Goal: Information Seeking & Learning: Find contact information

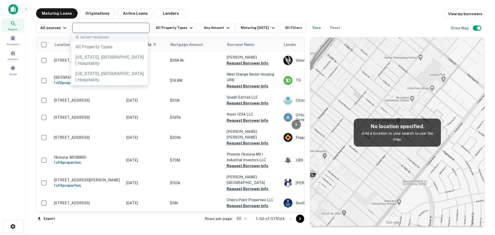
click at [127, 27] on input "text" at bounding box center [110, 27] width 73 height 7
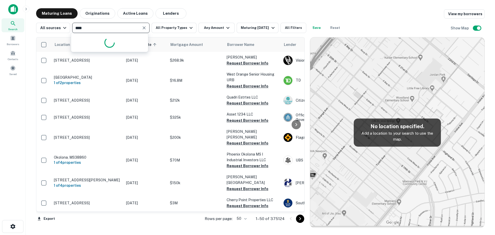
type input "*****"
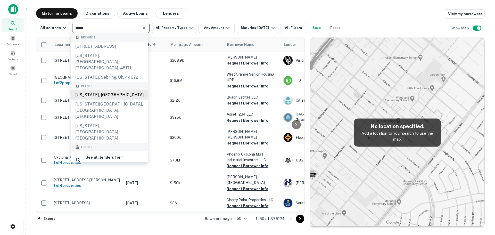
click at [101, 90] on div "Texas, USA" at bounding box center [109, 94] width 77 height 9
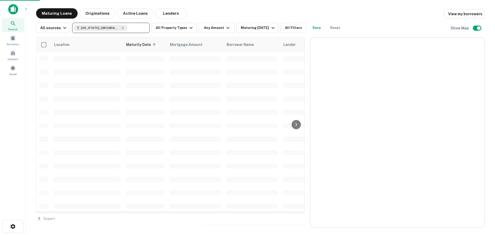
drag, startPoint x: 96, startPoint y: 11, endPoint x: 210, endPoint y: 13, distance: 114.4
click at [96, 11] on button "Originations" at bounding box center [98, 13] width 36 height 10
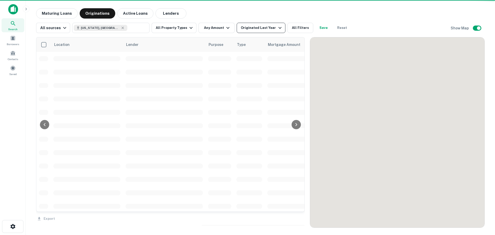
click at [255, 30] on div "Originated Last Year" at bounding box center [262, 28] width 42 height 6
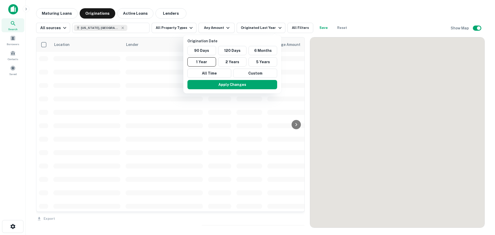
click at [235, 60] on button "2 Years" at bounding box center [232, 61] width 29 height 9
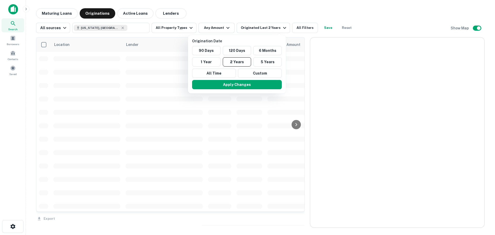
click at [222, 27] on div at bounding box center [247, 117] width 495 height 235
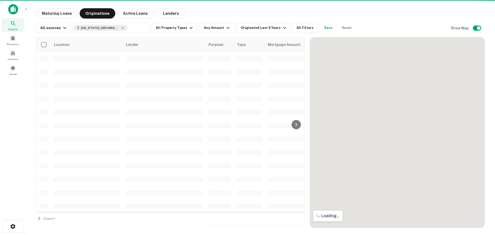
click at [225, 27] on icon "button" at bounding box center [228, 28] width 6 height 6
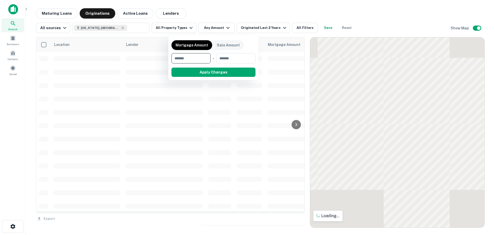
click at [197, 57] on input "number" at bounding box center [189, 58] width 36 height 10
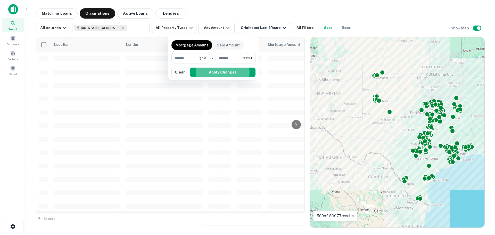
click at [301, 6] on div at bounding box center [247, 117] width 495 height 235
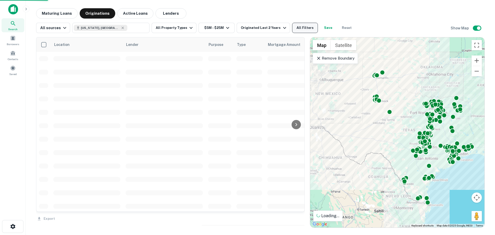
click at [294, 27] on button "All Filters" at bounding box center [305, 28] width 26 height 10
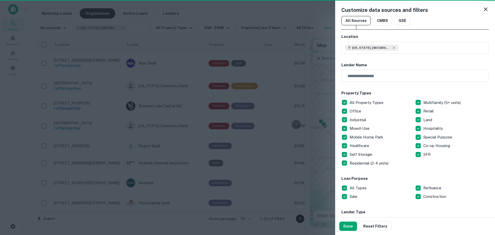
scroll to position [103, 0]
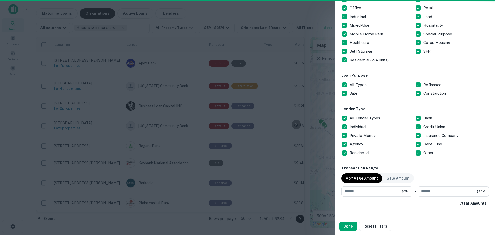
click at [356, 116] on p "All Lender Types" at bounding box center [365, 118] width 32 height 6
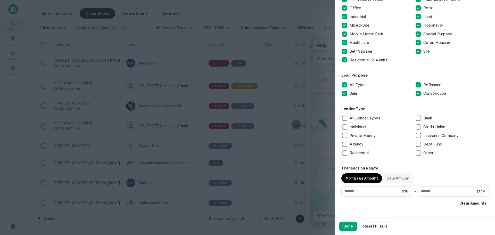
click at [423, 118] on p "Bank" at bounding box center [428, 118] width 10 height 6
click at [348, 222] on button "Done" at bounding box center [348, 225] width 18 height 9
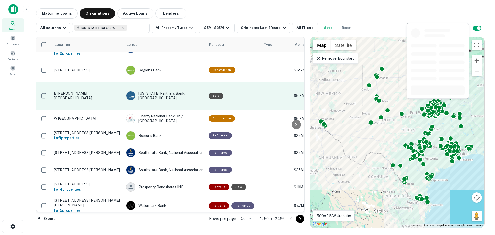
scroll to position [515, 0]
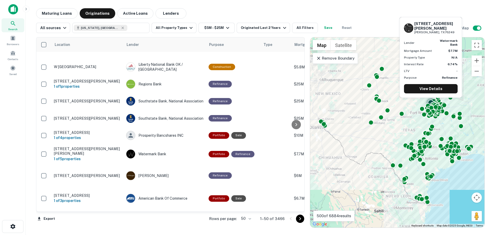
drag, startPoint x: 160, startPoint y: 123, endPoint x: 14, endPoint y: 150, distance: 148.8
click at [14, 150] on div "Search Borrowers Contacts Saved" at bounding box center [12, 109] width 25 height 219
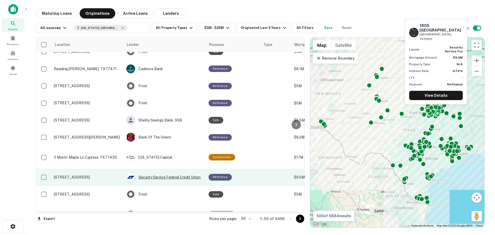
scroll to position [787, 0]
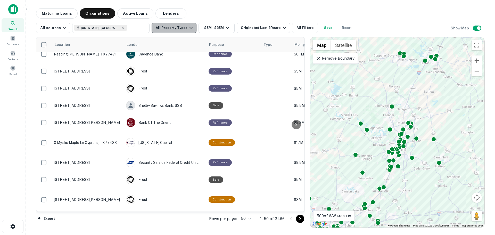
click at [173, 27] on button "All Property Types" at bounding box center [173, 28] width 45 height 10
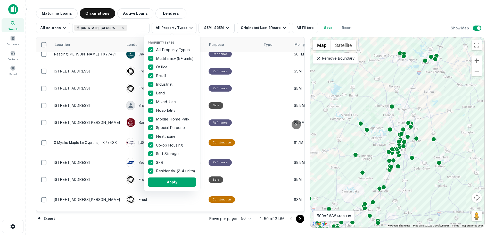
click at [176, 47] on p "All Property Types" at bounding box center [173, 50] width 35 height 6
click at [166, 112] on p "Hospitality" at bounding box center [166, 110] width 21 height 6
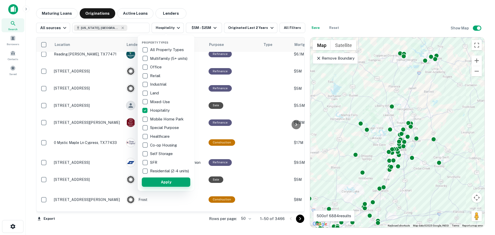
click at [176, 182] on button "Apply" at bounding box center [166, 181] width 48 height 9
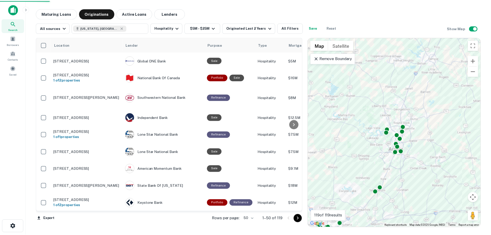
scroll to position [756, 0]
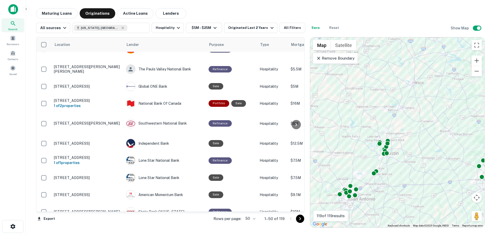
drag, startPoint x: 148, startPoint y: 71, endPoint x: 14, endPoint y: 108, distance: 138.8
click at [14, 108] on div "Search Borrowers Contacts Saved" at bounding box center [12, 109] width 25 height 219
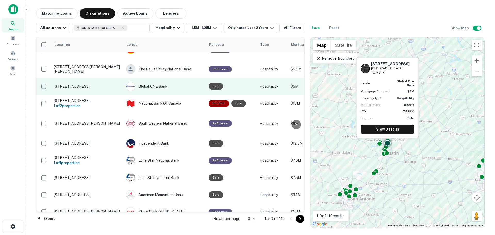
click at [154, 82] on div "Global ONE Bank" at bounding box center [164, 86] width 77 height 9
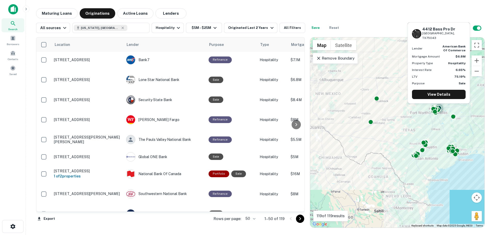
scroll to position [756, 0]
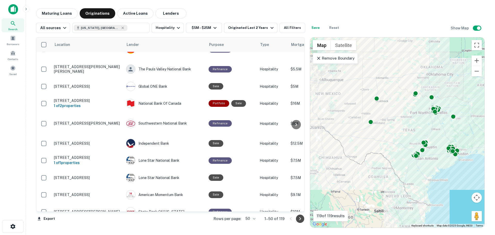
click at [298, 218] on icon "Go to next page" at bounding box center [300, 218] width 6 height 6
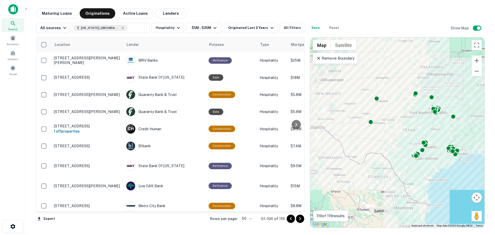
click at [300, 217] on icon "Go to next page" at bounding box center [300, 218] width 6 height 6
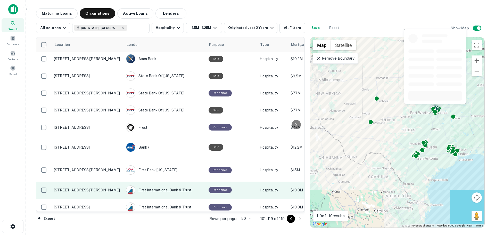
scroll to position [181, 0]
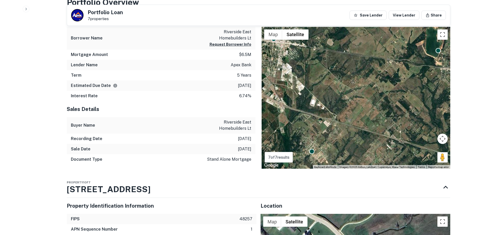
scroll to position [283, 0]
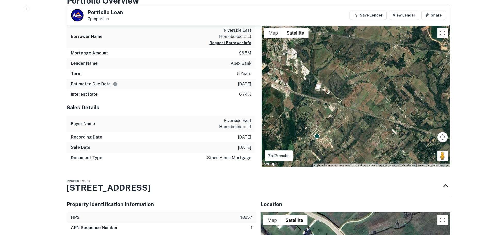
drag, startPoint x: 304, startPoint y: 131, endPoint x: 314, endPoint y: 103, distance: 30.1
click at [314, 103] on div "To activate drag with keyboard, press Alt + Enter. Once in keyboard drag state,…" at bounding box center [355, 96] width 189 height 142
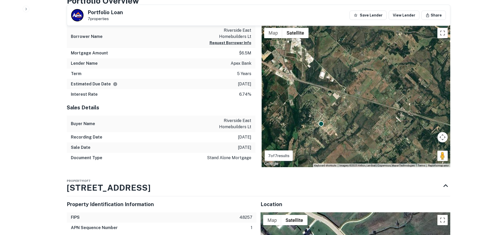
click at [317, 118] on div "To activate drag with keyboard, press Alt + Enter. Once in keyboard drag state,…" at bounding box center [355, 96] width 189 height 142
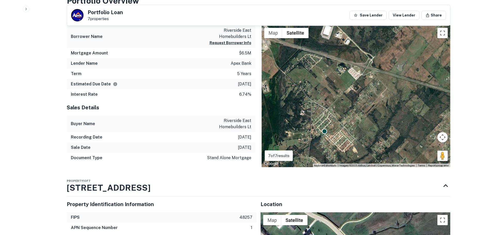
click at [321, 128] on div "To activate drag with keyboard, press Alt + Enter. Once in keyboard drag state,…" at bounding box center [355, 96] width 189 height 142
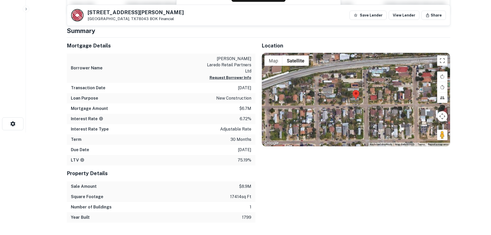
scroll to position [103, 0]
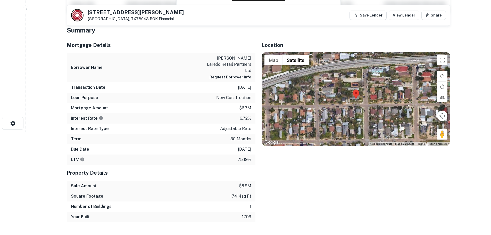
click at [365, 103] on div at bounding box center [356, 98] width 188 height 93
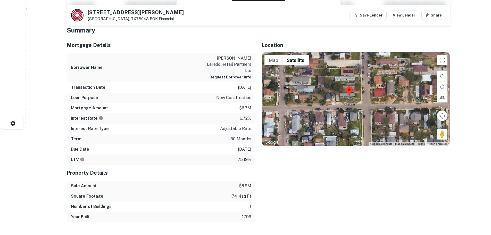
click at [358, 102] on div at bounding box center [356, 98] width 188 height 93
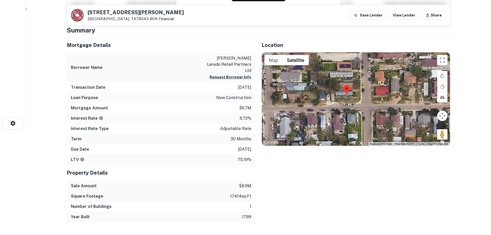
click at [358, 102] on div at bounding box center [356, 98] width 188 height 93
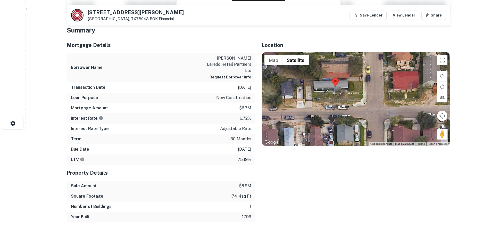
click at [339, 100] on div at bounding box center [356, 98] width 188 height 93
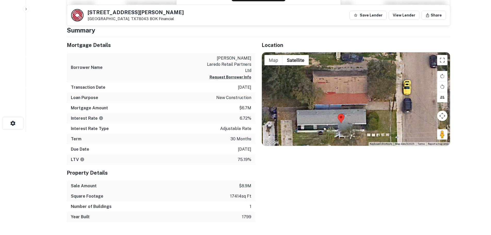
drag, startPoint x: 319, startPoint y: 93, endPoint x: 330, endPoint y: 145, distance: 52.8
click at [330, 145] on div at bounding box center [356, 98] width 188 height 93
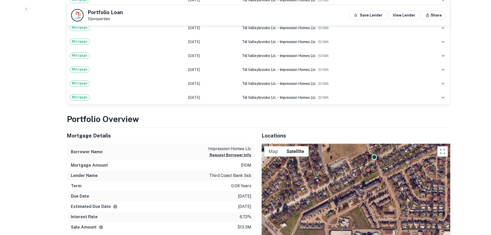
scroll to position [309, 0]
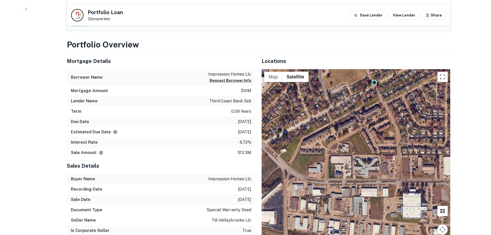
click at [382, 93] on div "To activate drag with keyboard, press Alt + Enter. Once in keyboard drag state,…" at bounding box center [355, 164] width 189 height 190
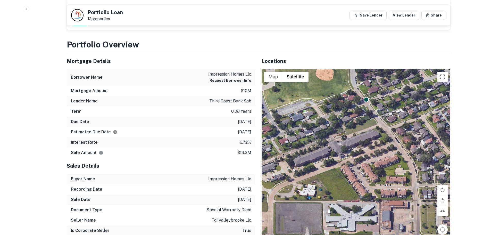
drag, startPoint x: 382, startPoint y: 93, endPoint x: 379, endPoint y: 156, distance: 62.4
click at [379, 156] on div "To activate drag with keyboard, press Alt + Enter. Once in keyboard drag state,…" at bounding box center [355, 164] width 189 height 190
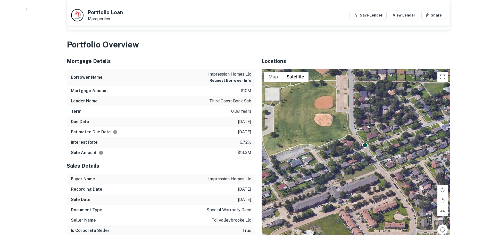
drag, startPoint x: 365, startPoint y: 116, endPoint x: 363, endPoint y: 162, distance: 45.6
click at [363, 162] on div "To activate drag with keyboard, press Alt + Enter. Once in keyboard drag state,…" at bounding box center [355, 164] width 189 height 190
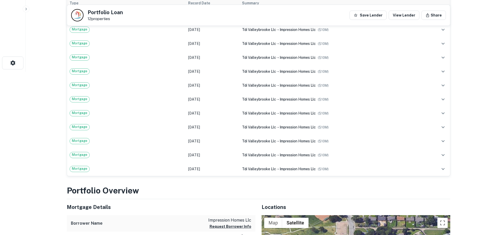
scroll to position [180, 0]
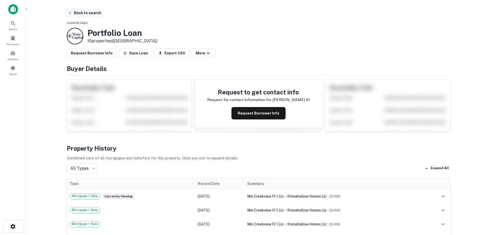
click at [74, 10] on button "Back to search" at bounding box center [85, 12] width 38 height 9
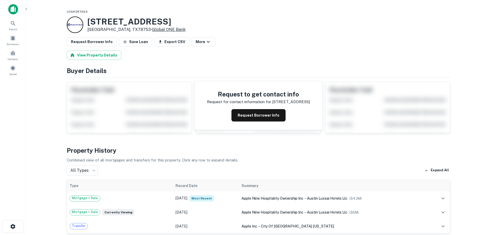
click at [152, 30] on link "Global ONE Bank" at bounding box center [168, 29] width 33 height 5
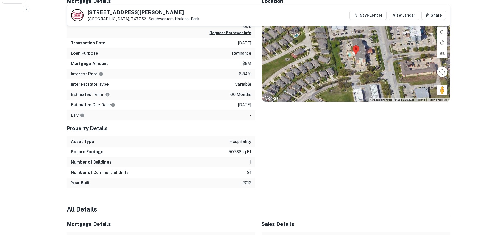
scroll to position [155, 0]
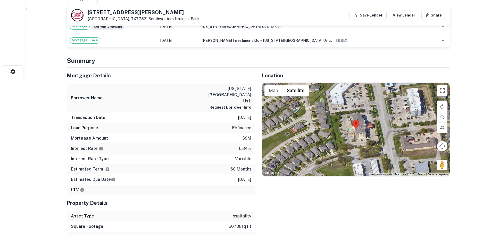
click at [407, 130] on div at bounding box center [356, 129] width 188 height 93
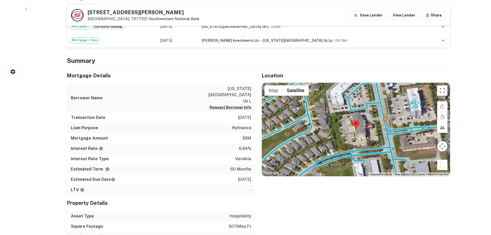
drag, startPoint x: 441, startPoint y: 168, endPoint x: 384, endPoint y: 126, distance: 70.6
click at [384, 126] on div "To activate drag with keyboard, press Alt + Enter. Once in keyboard drag state,…" at bounding box center [356, 129] width 188 height 93
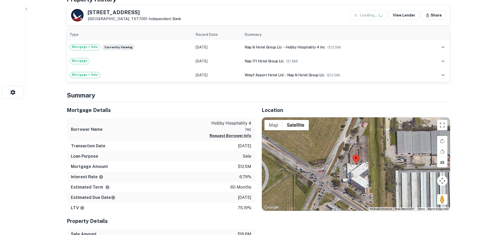
scroll to position [155, 0]
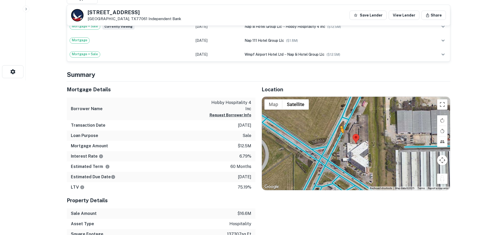
drag, startPoint x: 440, startPoint y: 177, endPoint x: 338, endPoint y: 138, distance: 109.9
click at [338, 138] on div "To activate drag with keyboard, press Alt + Enter. Once in keyboard drag state,…" at bounding box center [356, 143] width 188 height 93
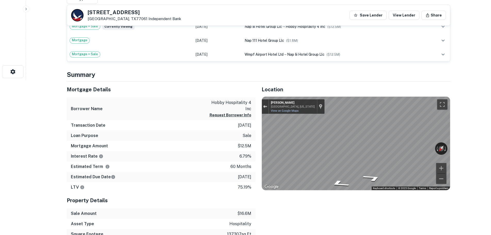
click at [266, 110] on div "← Move left → Move right ↑ Move up ↓ Move down + Zoom in - Zoom out Monroe Rd H…" at bounding box center [356, 143] width 188 height 93
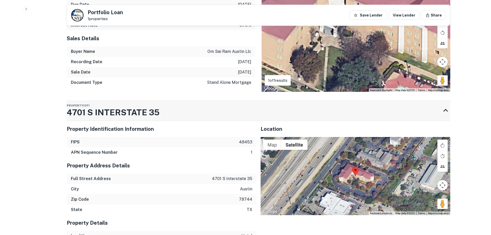
scroll to position [232, 0]
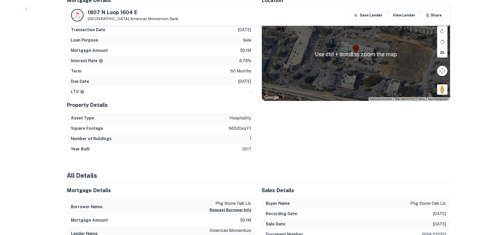
scroll to position [155, 0]
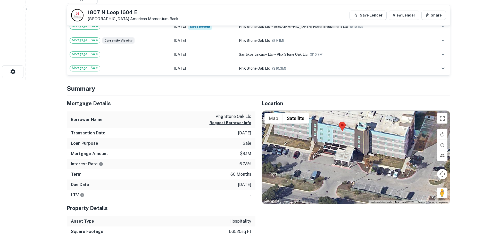
drag, startPoint x: 313, startPoint y: 159, endPoint x: 335, endPoint y: 163, distance: 21.8
click at [334, 168] on div at bounding box center [356, 156] width 188 height 93
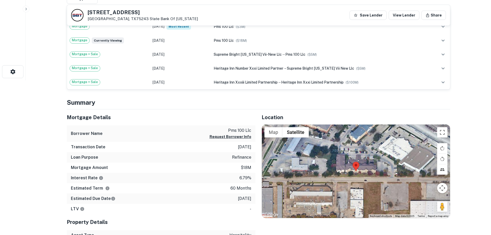
scroll to position [258, 0]
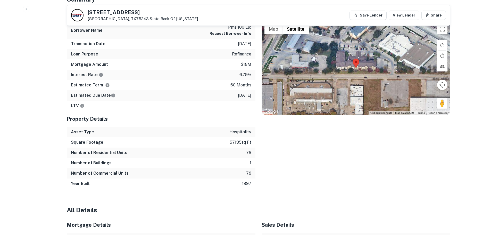
click at [354, 78] on div at bounding box center [356, 67] width 188 height 93
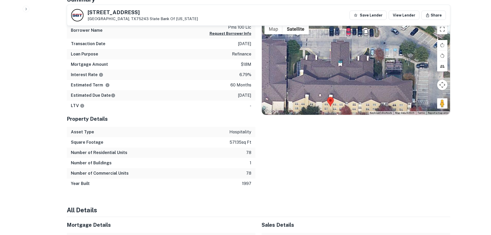
drag, startPoint x: 360, startPoint y: 71, endPoint x: 346, endPoint y: 117, distance: 47.6
click at [346, 117] on div "Location ← Move left → Move right ↑ Move up ↓ Move down + Zoom in - Zoom out Ho…" at bounding box center [352, 97] width 195 height 183
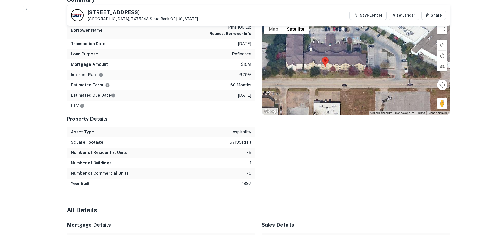
drag, startPoint x: 390, startPoint y: 100, endPoint x: 376, endPoint y: 59, distance: 43.5
click at [376, 59] on div at bounding box center [356, 67] width 188 height 93
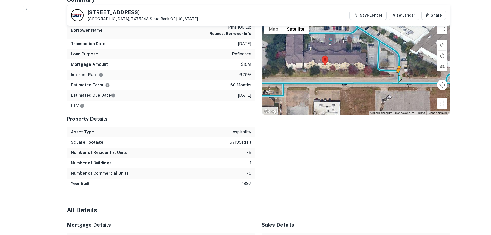
drag, startPoint x: 443, startPoint y: 106, endPoint x: 398, endPoint y: 78, distance: 52.8
click at [398, 78] on div "To activate drag with keyboard, press Alt + Enter. Once in keyboard drag state,…" at bounding box center [356, 67] width 188 height 93
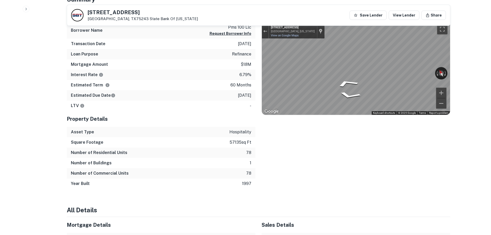
click at [245, 72] on div "Mortgage Details Borrower Name pms 100 llc Request Borrower Info Transaction Da…" at bounding box center [255, 97] width 389 height 183
click at [423, 73] on div "← Move left → Move right ↑ Move up ↓ Move down + Zoom in - Zoom out 9195 Briar …" at bounding box center [356, 67] width 188 height 93
click at [439, 75] on div "← Move left → Move right ↑ Move up ↓ Move down + Zoom in - Zoom out 9195 Briar …" at bounding box center [356, 67] width 188 height 93
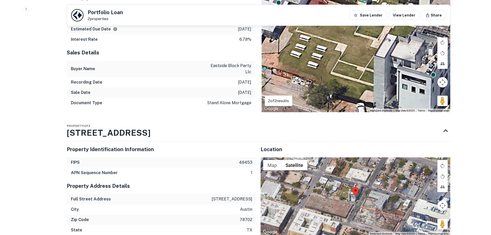
scroll to position [361, 0]
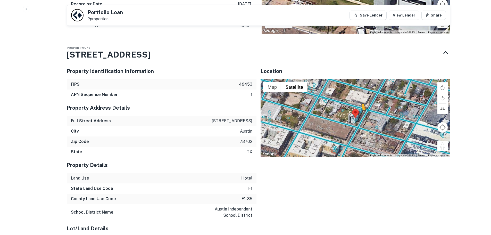
drag, startPoint x: 444, startPoint y: 136, endPoint x: 361, endPoint y: 103, distance: 88.6
click at [361, 103] on div "To activate drag with keyboard, press Alt + Enter. Once in keyboard drag state,…" at bounding box center [355, 118] width 190 height 78
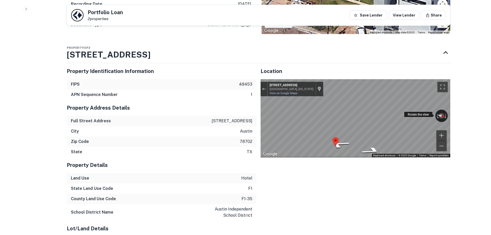
click at [420, 102] on div "← Move left → Move right ↑ Move up ↓ Move down + Zoom in - Zoom out [STREET_ADD…" at bounding box center [355, 118] width 190 height 78
click at [412, 105] on div "← Move left → Move right ↑ Move up ↓ Move down + Zoom in - Zoom out [STREET_ADD…" at bounding box center [355, 118] width 190 height 78
click at [262, 87] on div "Exit the Street View" at bounding box center [264, 88] width 4 height 3
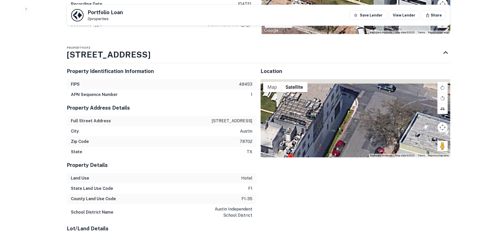
drag, startPoint x: 369, startPoint y: 86, endPoint x: 324, endPoint y: 152, distance: 80.5
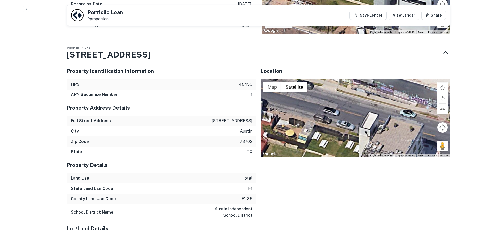
drag, startPoint x: 344, startPoint y: 108, endPoint x: 428, endPoint y: 142, distance: 90.4
click at [428, 142] on div "Loading... Map Terrain Satellite Labels Keyboard shortcuts Map Data Map data ©2…" at bounding box center [355, 118] width 190 height 78
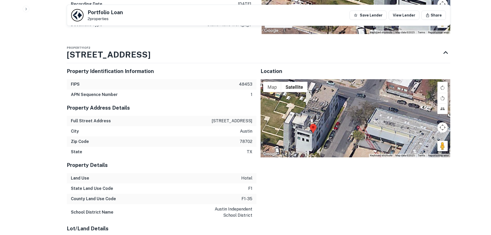
drag, startPoint x: 351, startPoint y: 130, endPoint x: 287, endPoint y: 91, distance: 74.4
click at [287, 91] on div "Loading..." at bounding box center [355, 118] width 190 height 78
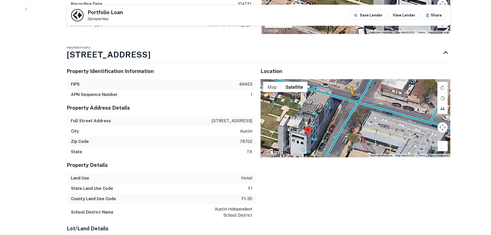
drag, startPoint x: 412, startPoint y: 116, endPoint x: 346, endPoint y: 86, distance: 72.1
click at [346, 86] on div "To activate drag with keyboard, press Alt + Enter. Once in keyboard drag state,…" at bounding box center [355, 118] width 190 height 78
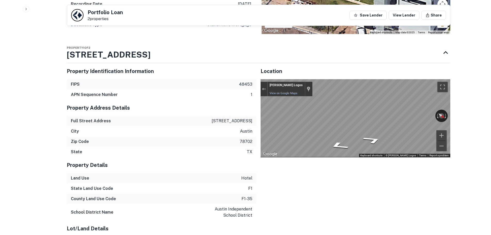
click at [245, 118] on p "1221 e 6th st" at bounding box center [231, 121] width 41 height 6
copy p "1221 e 6th st"
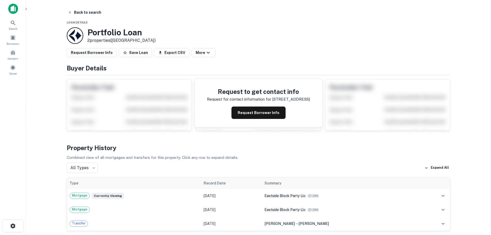
scroll to position [0, 0]
click at [70, 37] on div at bounding box center [75, 36] width 16 height 16
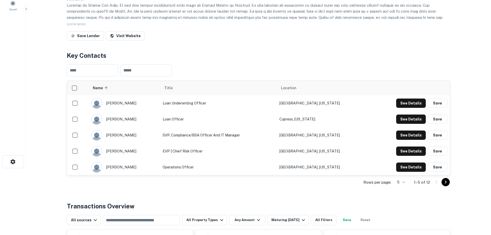
scroll to position [155, 0]
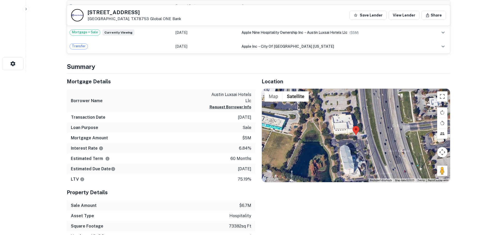
scroll to position [232, 0]
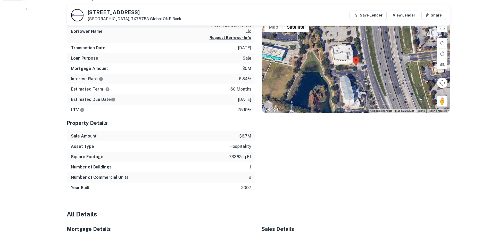
click at [400, 73] on div at bounding box center [356, 65] width 188 height 93
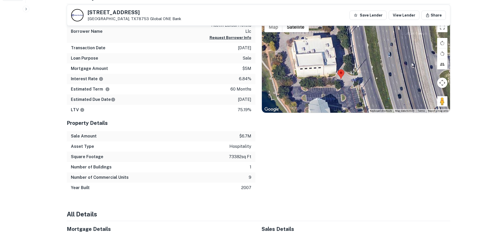
drag, startPoint x: 325, startPoint y: 71, endPoint x: 357, endPoint y: 95, distance: 39.5
click at [357, 95] on div at bounding box center [356, 65] width 188 height 93
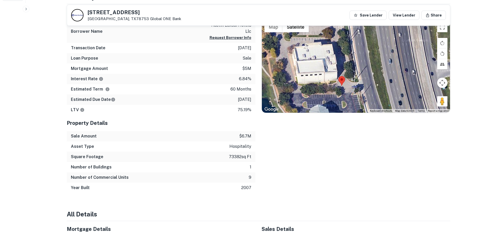
click at [352, 92] on div at bounding box center [356, 65] width 188 height 93
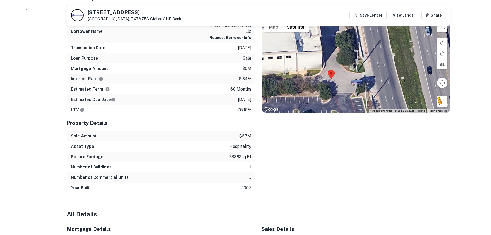
click at [438, 103] on div "To activate drag with keyboard, press Alt + Enter. Once in keyboard drag state,…" at bounding box center [356, 65] width 188 height 93
click at [438, 103] on button "Drag Pegman onto the map to open Street View" at bounding box center [442, 101] width 10 height 10
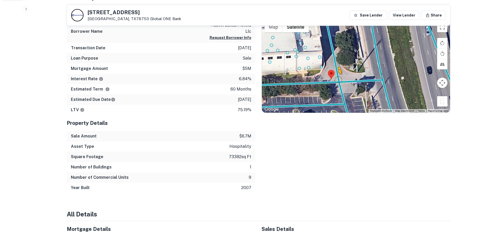
drag, startPoint x: 440, startPoint y: 101, endPoint x: 338, endPoint y: 79, distance: 104.7
click at [338, 79] on div "To activate drag with keyboard, press Alt + Enter. Once in keyboard drag state,…" at bounding box center [356, 65] width 188 height 93
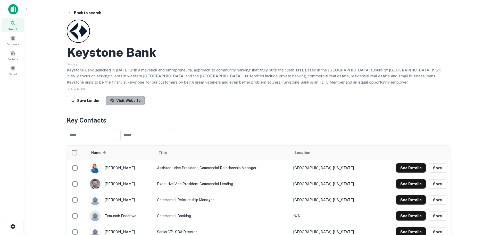
click at [126, 100] on link "Visit Website" at bounding box center [125, 100] width 39 height 9
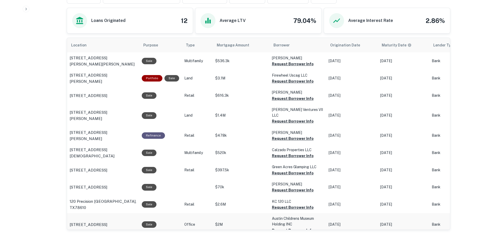
scroll to position [264, 0]
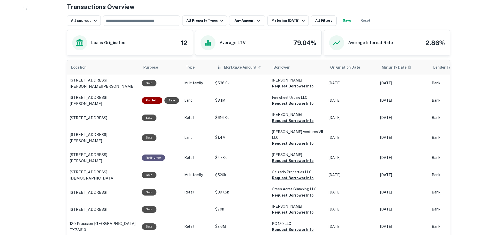
click at [230, 68] on span "Mortgage Amount" at bounding box center [243, 67] width 39 height 6
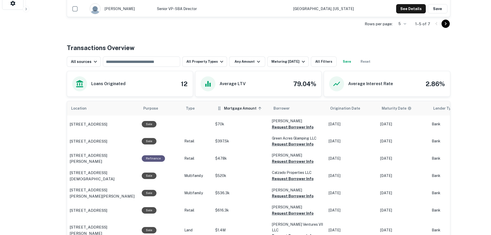
scroll to position [264, 0]
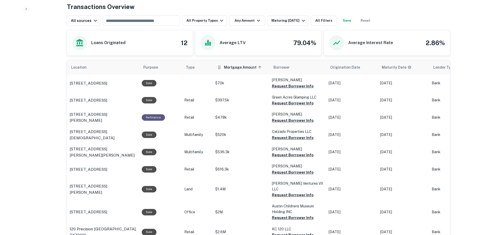
click at [230, 68] on span "Mortgage Amount sorted ascending" at bounding box center [243, 67] width 39 height 6
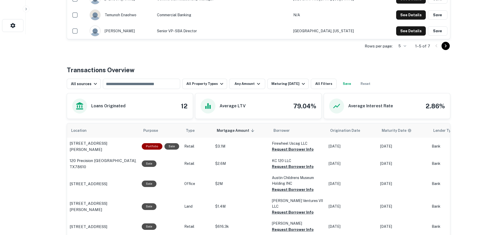
scroll to position [109, 0]
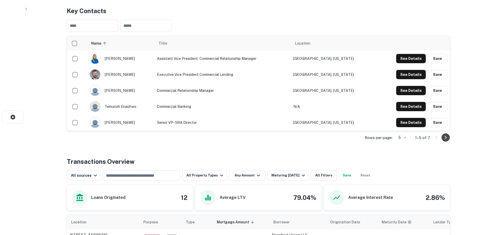
click at [447, 135] on icon "Go to next page" at bounding box center [445, 137] width 6 height 6
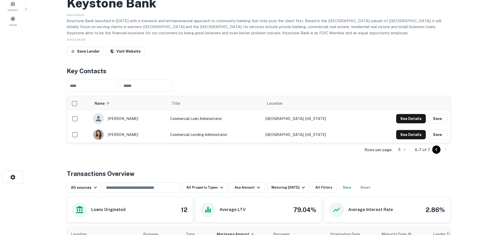
scroll to position [0, 0]
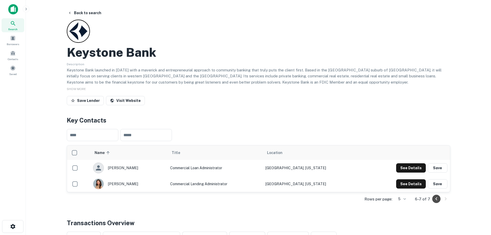
click at [440, 199] on button "Go to previous page" at bounding box center [436, 198] width 8 height 8
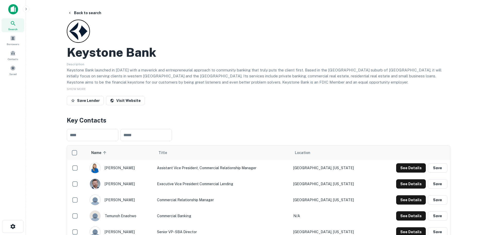
click at [121, 169] on div "alexis grisham" at bounding box center [121, 167] width 62 height 11
click at [99, 168] on img "scrollable content" at bounding box center [95, 168] width 10 height 10
click at [203, 165] on td "Assistant Vice President, Commercial Relationship Manager" at bounding box center [222, 168] width 136 height 16
click at [411, 167] on button "See Details" at bounding box center [411, 167] width 30 height 9
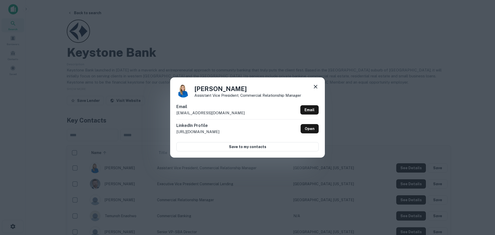
click at [219, 89] on h4 "Alexis Grisham" at bounding box center [247, 88] width 107 height 9
copy h4 "Alexis Grisham"
drag, startPoint x: 228, startPoint y: 114, endPoint x: 175, endPoint y: 116, distance: 53.3
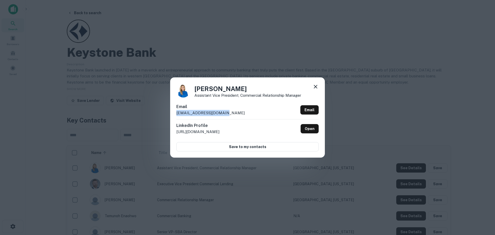
click at [175, 116] on div "Alexis Grisham Assistant Vice President, Commercial Relationship Manager Email …" at bounding box center [247, 117] width 155 height 80
copy p "agrisham@keystone.bank"
drag, startPoint x: 425, startPoint y: 71, endPoint x: 356, endPoint y: 26, distance: 82.4
click at [425, 71] on div "Alexis Grisham Assistant Vice President, Commercial Relationship Manager Email …" at bounding box center [247, 117] width 495 height 235
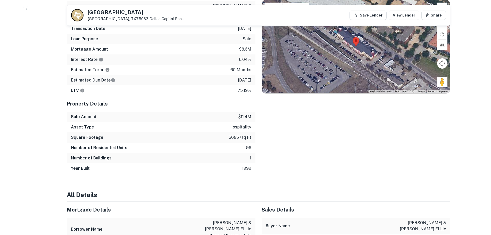
scroll to position [180, 0]
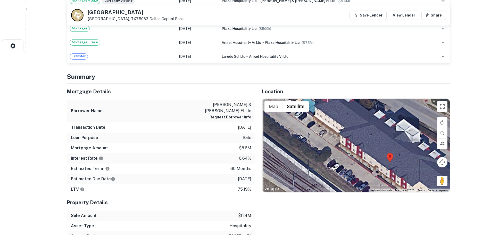
drag, startPoint x: 325, startPoint y: 145, endPoint x: 403, endPoint y: 201, distance: 95.3
click at [403, 201] on div "Location ← Move left → Move right ↑ Move up ↓ Move down + Zoom in - Zoom out Ho…" at bounding box center [352, 177] width 195 height 189
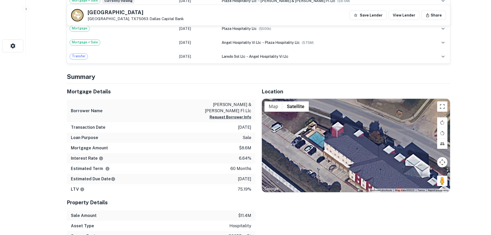
drag, startPoint x: 337, startPoint y: 137, endPoint x: 322, endPoint y: 125, distance: 19.1
click at [331, 137] on div at bounding box center [356, 145] width 188 height 93
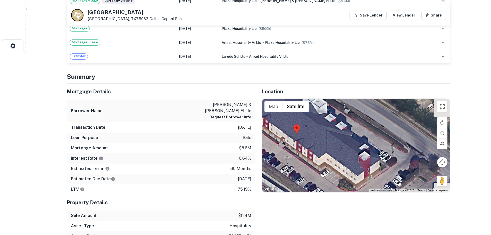
drag, startPoint x: 377, startPoint y: 158, endPoint x: 326, endPoint y: 189, distance: 59.7
click at [326, 189] on div at bounding box center [356, 145] width 188 height 93
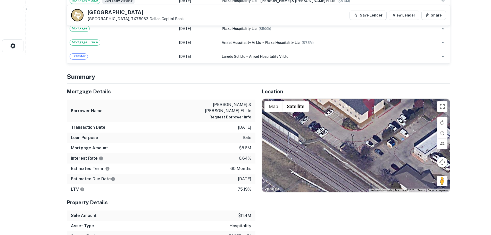
drag, startPoint x: 326, startPoint y: 189, endPoint x: 395, endPoint y: 158, distance: 76.0
click at [335, 124] on div at bounding box center [356, 145] width 188 height 93
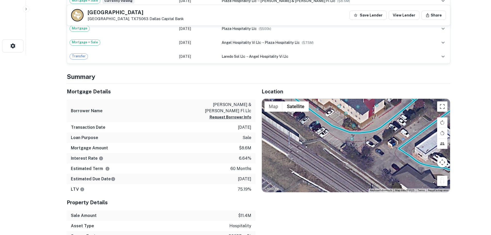
drag, startPoint x: 442, startPoint y: 182, endPoint x: 412, endPoint y: 100, distance: 86.8
click at [412, 100] on div "To activate drag with keyboard, press Alt + Enter. Once in keyboard drag state,…" at bounding box center [356, 145] width 188 height 93
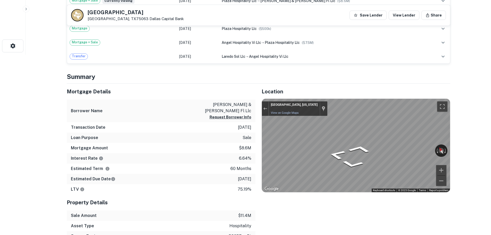
click at [228, 130] on div "Mortgage Details Borrower Name jay & vivek fl llc Request Borrower Info Transac…" at bounding box center [255, 177] width 389 height 189
click at [445, 146] on div "← Move left → Move right ↑ Move up ↓ Move down + Zoom in - Zoom out Irving, Tex…" at bounding box center [356, 145] width 188 height 93
click at [428, 149] on div "← Move left → Move right ↑ Move up ↓ Move down + Zoom in - Zoom out Irving, Tex…" at bounding box center [356, 145] width 188 height 93
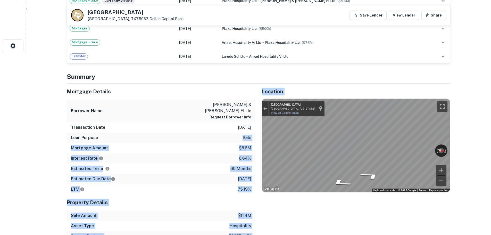
click at [314, 136] on div "Mortgage Details Borrower Name jay & vivek fl llc Request Borrower Info Transac…" at bounding box center [255, 177] width 389 height 189
drag, startPoint x: 259, startPoint y: 133, endPoint x: 321, endPoint y: 203, distance: 93.3
click at [321, 205] on div "Location ← Move left → Move right ↑ Move up ↓ Move down + Zoom in - Zoom out Ho…" at bounding box center [352, 177] width 195 height 189
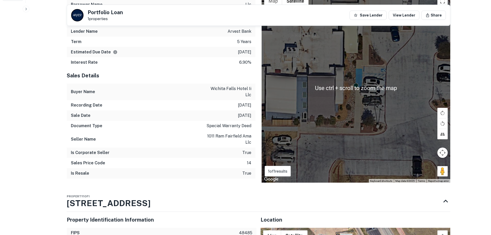
scroll to position [258, 0]
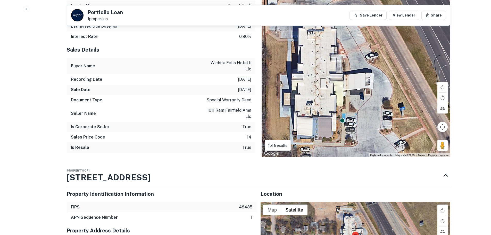
drag, startPoint x: 338, startPoint y: 96, endPoint x: 332, endPoint y: 152, distance: 56.0
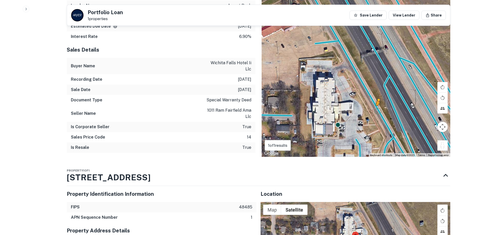
drag, startPoint x: 443, startPoint y: 136, endPoint x: 377, endPoint y: 105, distance: 72.8
click at [377, 105] on div "To activate drag with keyboard, press Alt + Enter. Once in keyboard drag state,…" at bounding box center [355, 62] width 189 height 189
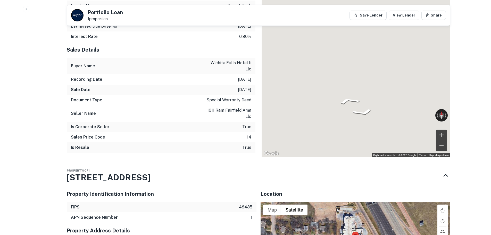
scroll to position [225, 0]
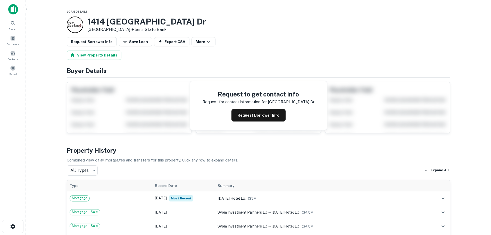
scroll to position [155, 0]
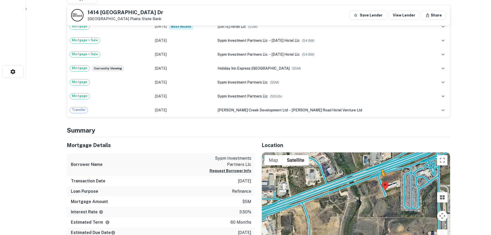
drag, startPoint x: 442, startPoint y: 234, endPoint x: 381, endPoint y: 182, distance: 80.4
click at [381, 182] on div "To activate drag with keyboard, press Alt + Enter. Once in keyboard drag state,…" at bounding box center [356, 198] width 188 height 93
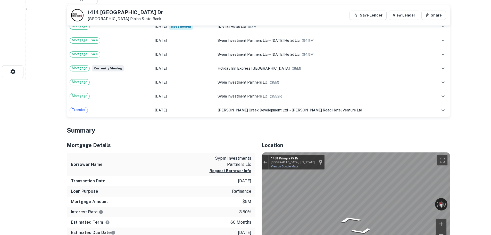
scroll to position [165, 0]
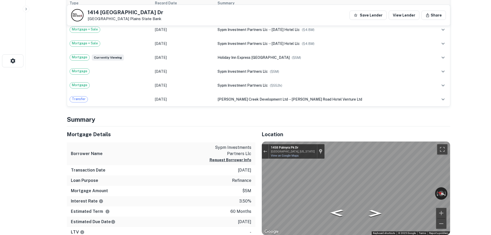
click at [238, 184] on div "Mortgage Details Borrower Name sypm investments partners llc Request Borrower I…" at bounding box center [255, 210] width 389 height 168
click at [235, 184] on div "Mortgage Details Borrower Name sypm investments partners llc Request Borrower I…" at bounding box center [255, 210] width 389 height 168
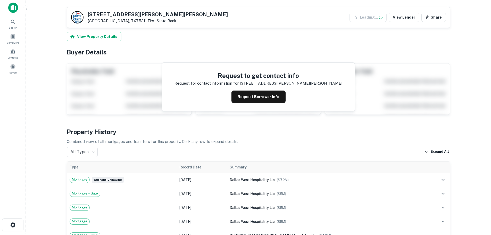
scroll to position [155, 0]
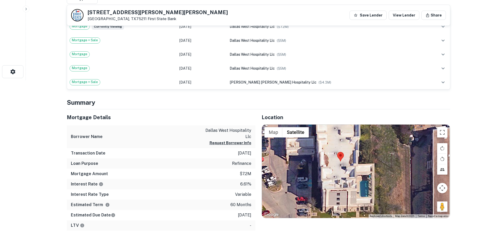
drag, startPoint x: 344, startPoint y: 173, endPoint x: 338, endPoint y: 181, distance: 10.3
click at [337, 183] on div at bounding box center [356, 170] width 188 height 93
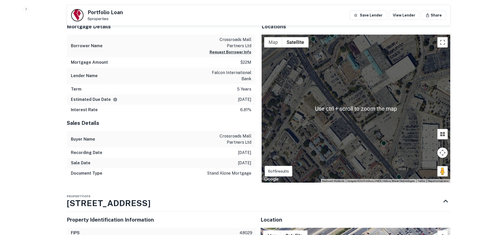
scroll to position [361, 0]
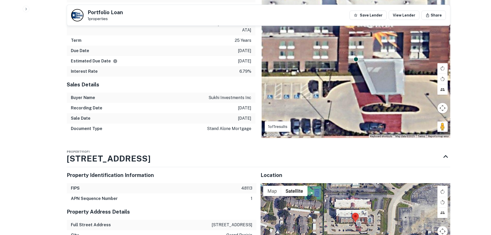
scroll to position [155, 0]
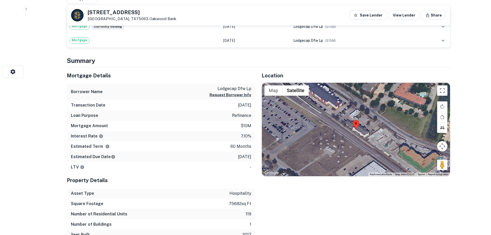
scroll to position [232, 0]
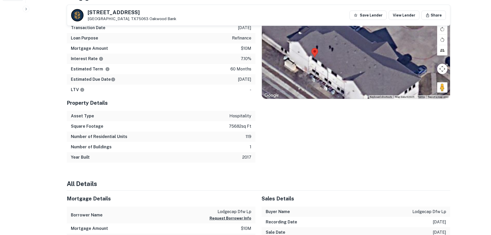
drag, startPoint x: 364, startPoint y: 52, endPoint x: 359, endPoint y: 89, distance: 38.2
click at [359, 89] on div at bounding box center [356, 51] width 188 height 93
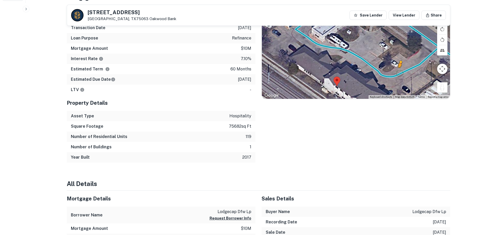
drag, startPoint x: 446, startPoint y: 91, endPoint x: 399, endPoint y: 73, distance: 49.6
click at [399, 73] on div "To activate drag with keyboard, press Alt + Enter. Once in keyboard drag state,…" at bounding box center [356, 51] width 188 height 93
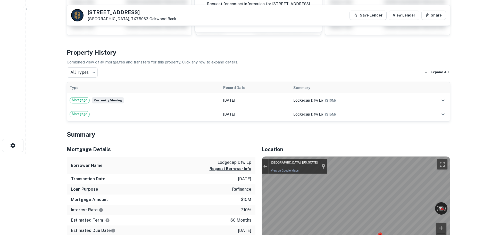
scroll to position [0, 0]
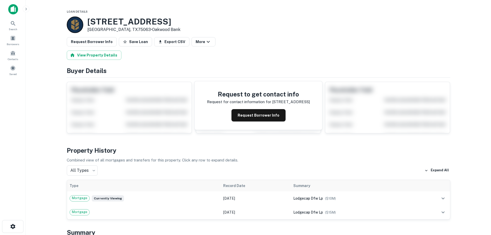
click at [75, 26] on div at bounding box center [75, 24] width 16 height 16
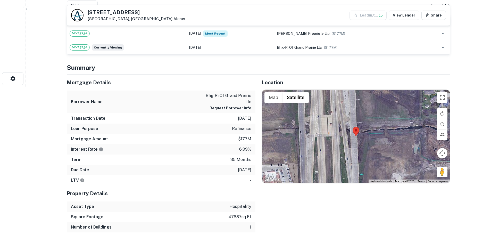
scroll to position [180, 0]
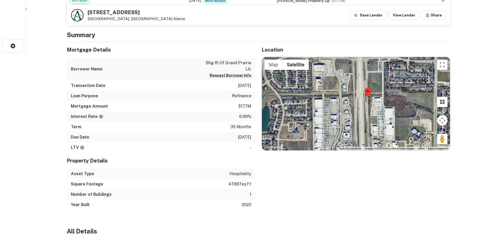
drag, startPoint x: 395, startPoint y: 139, endPoint x: 373, endPoint y: 98, distance: 46.3
click at [373, 98] on div at bounding box center [356, 103] width 188 height 93
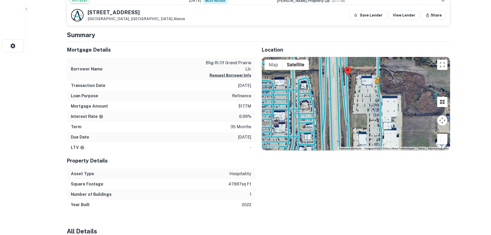
drag, startPoint x: 439, startPoint y: 140, endPoint x: 375, endPoint y: 88, distance: 82.6
click at [375, 88] on div "To activate drag with keyboard, press Alt + Enter. Once in keyboard drag state,…" at bounding box center [356, 103] width 188 height 93
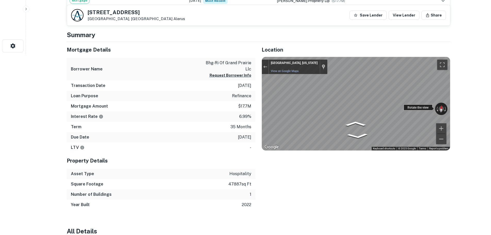
click at [404, 105] on div "← Move left → Move right ↑ Move up ↓ Move down + Zoom in - Zoom out [GEOGRAPHIC…" at bounding box center [356, 103] width 188 height 93
click at [445, 105] on div "← Move left → Move right ↑ Move up ↓ Move down + Zoom in - Zoom out [GEOGRAPHIC…" at bounding box center [356, 103] width 188 height 93
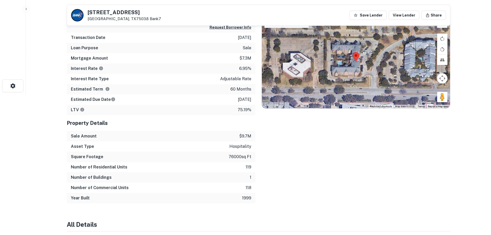
scroll to position [52, 0]
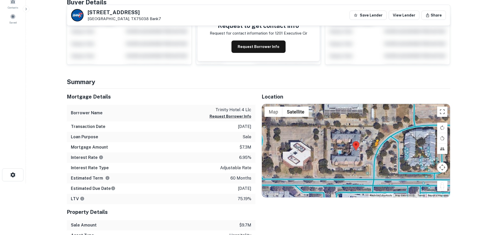
drag, startPoint x: 408, startPoint y: 164, endPoint x: 374, endPoint y: 152, distance: 35.7
click at [374, 152] on div "To activate drag with keyboard, press Alt + Enter. Once in keyboard drag state,…" at bounding box center [356, 150] width 188 height 93
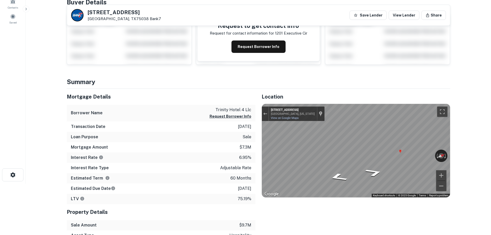
click at [253, 161] on div "Mortgage Details Borrower Name trinity hotel 4 llc Request Borrower Info Transa…" at bounding box center [255, 190] width 389 height 203
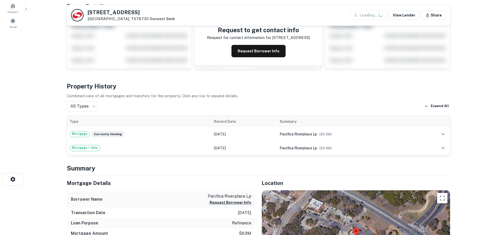
scroll to position [180, 0]
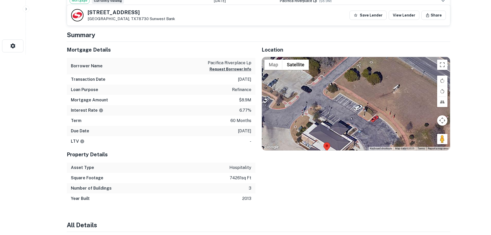
drag, startPoint x: 388, startPoint y: 71, endPoint x: 367, endPoint y: 123, distance: 56.4
click at [367, 123] on div at bounding box center [356, 103] width 188 height 93
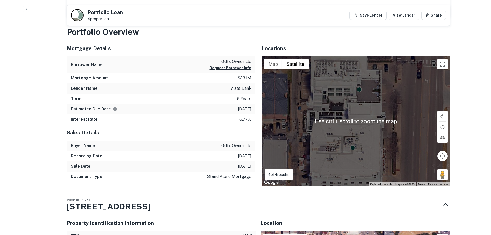
scroll to position [309, 0]
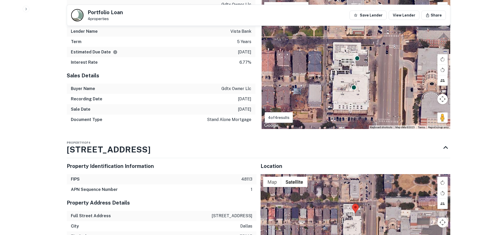
drag, startPoint x: 385, startPoint y: 99, endPoint x: 374, endPoint y: 60, distance: 40.5
click at [374, 61] on div "To activate drag with keyboard, press Alt + Enter. Once in keyboard drag state,…" at bounding box center [355, 64] width 189 height 130
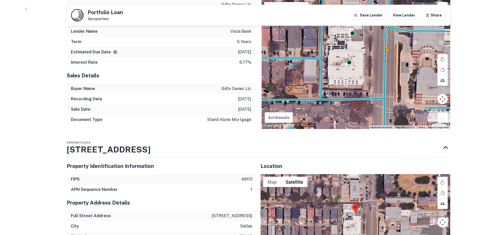
drag, startPoint x: 444, startPoint y: 117, endPoint x: 381, endPoint y: 57, distance: 86.5
click at [381, 57] on div "To activate drag with keyboard, press Alt + Enter. Once in keyboard drag state,…" at bounding box center [355, 64] width 189 height 130
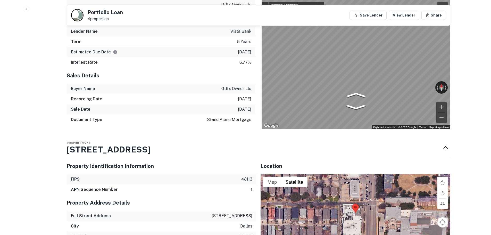
scroll to position [309, 0]
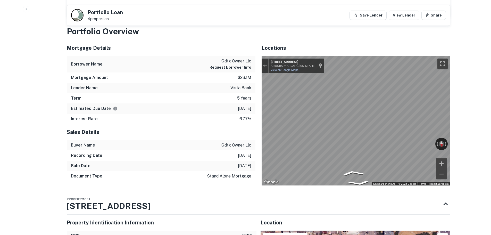
scroll to position [335, 0]
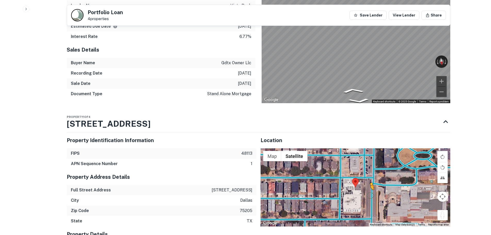
drag, startPoint x: 441, startPoint y: 215, endPoint x: 370, endPoint y: 195, distance: 74.3
click at [370, 195] on div "To activate drag with keyboard, press Alt + Enter. Once in keyboard drag state,…" at bounding box center [355, 187] width 190 height 78
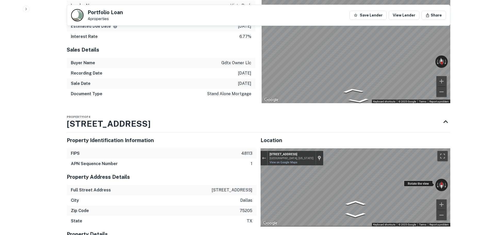
click at [413, 181] on div "← Move left → Move right ↑ Move up ↓ Move down + Zoom in - Zoom out 6110 Hillcr…" at bounding box center [355, 187] width 190 height 78
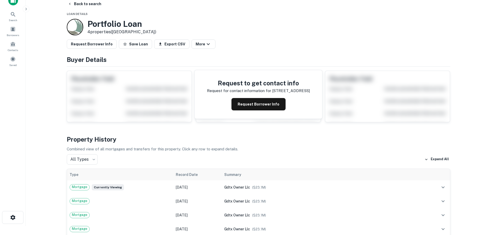
scroll to position [0, 0]
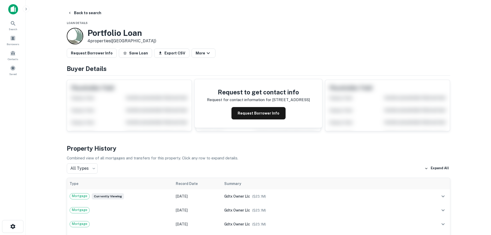
click at [71, 33] on div at bounding box center [75, 36] width 16 height 16
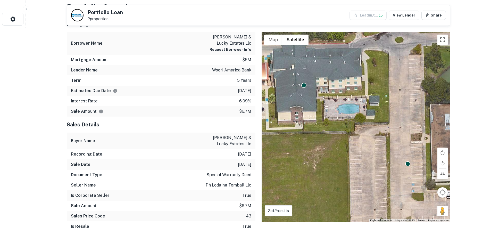
scroll to position [258, 0]
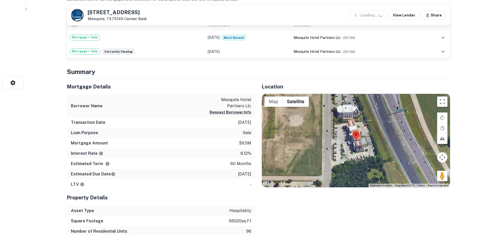
scroll to position [155, 0]
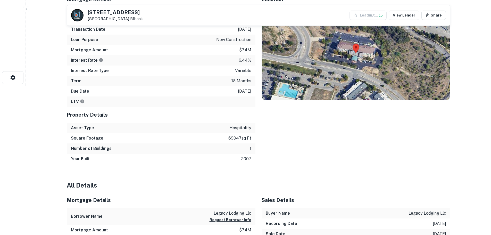
scroll to position [155, 0]
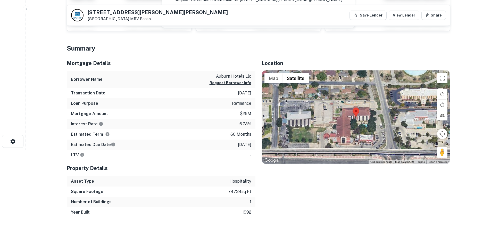
scroll to position [77, 0]
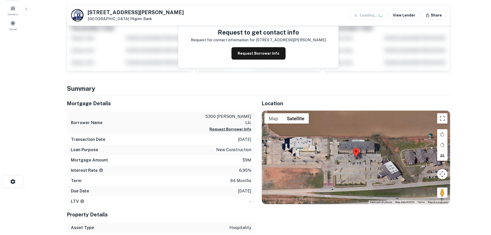
scroll to position [103, 0]
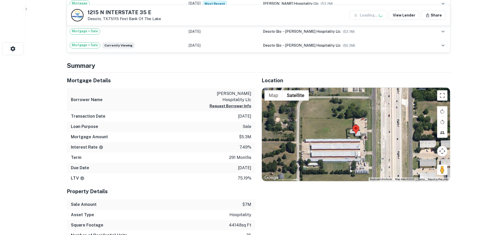
scroll to position [232, 0]
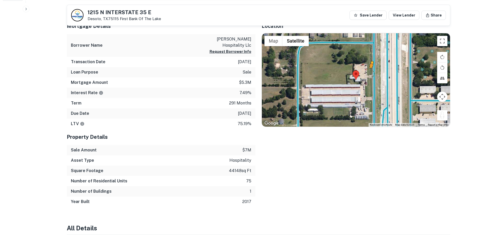
drag, startPoint x: 443, startPoint y: 115, endPoint x: 369, endPoint y: 72, distance: 85.8
click at [369, 72] on div "To activate drag with keyboard, press Alt + Enter. Once in keyboard drag state,…" at bounding box center [356, 79] width 188 height 93
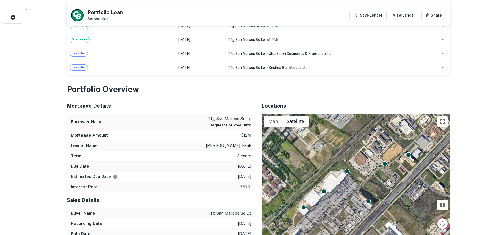
scroll to position [283, 0]
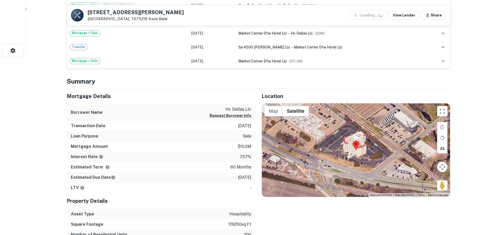
scroll to position [180, 0]
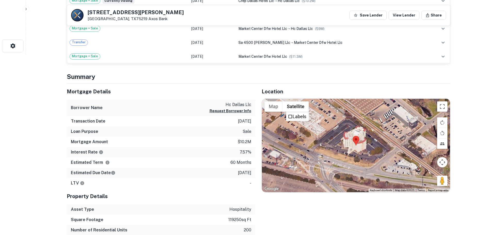
click at [352, 136] on area at bounding box center [352, 136] width 0 height 0
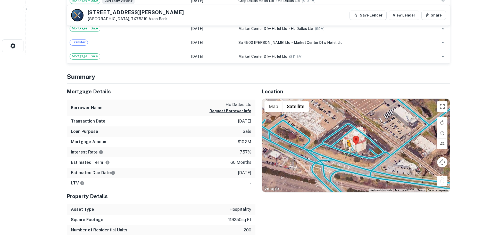
drag, startPoint x: 443, startPoint y: 180, endPoint x: 346, endPoint y: 152, distance: 100.2
click at [346, 152] on div "To activate drag with keyboard, press Alt + Enter. Once in keyboard drag state,…" at bounding box center [356, 145] width 188 height 93
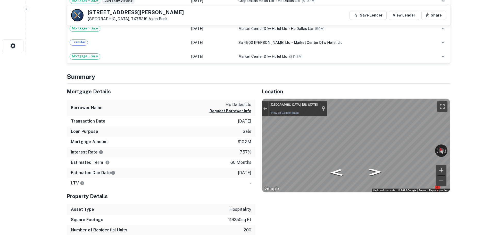
click at [437, 168] on div "← Move left → Move right ↑ Move up ↓ Move down + Zoom in - Zoom out Dallas, Tex…" at bounding box center [356, 145] width 188 height 93
click at [444, 152] on div "← Move left → Move right ↑ Move up ↓ Move down + Zoom in - Zoom out Dallas, Tex…" at bounding box center [356, 145] width 188 height 93
click at [437, 147] on div "← Move left → Move right ↑ Move up ↓ Move down + Zoom in - Zoom out Dallas, Tex…" at bounding box center [356, 145] width 188 height 93
click at [405, 151] on div "← Move left → Move right ↑ Move up ↓ Move down + Zoom in - Zoom out Dallas, Tex…" at bounding box center [356, 145] width 188 height 93
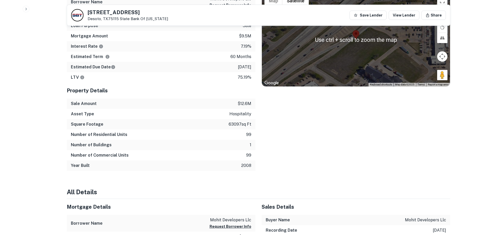
scroll to position [232, 0]
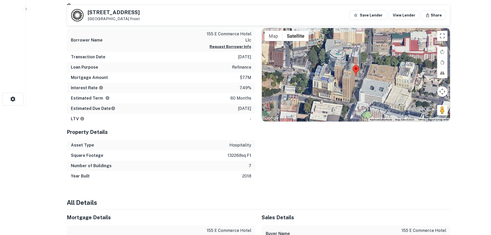
scroll to position [52, 0]
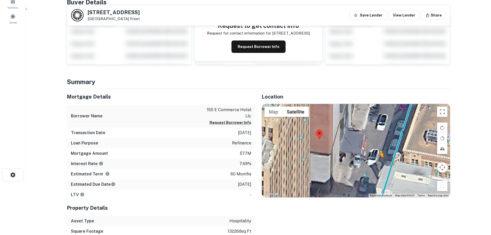
drag, startPoint x: 440, startPoint y: 185, endPoint x: 376, endPoint y: 161, distance: 67.9
click at [376, 161] on div "To activate drag with keyboard, press Alt + Enter. Once in keyboard drag state,…" at bounding box center [356, 150] width 188 height 93
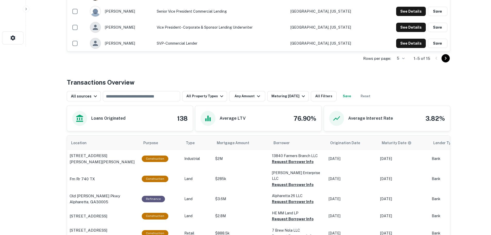
scroll to position [232, 0]
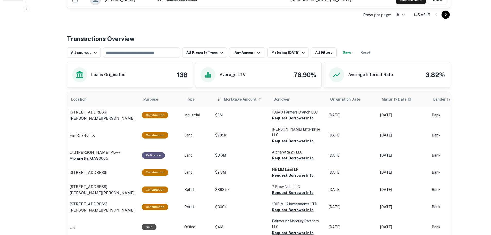
click at [242, 101] on span "Mortgage Amount" at bounding box center [243, 99] width 39 height 6
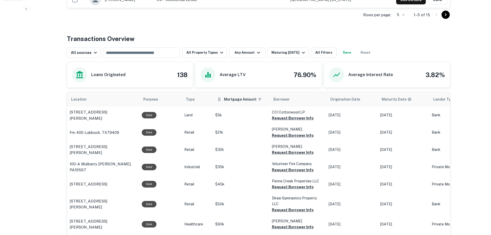
click at [228, 103] on th "Mortgage Amount sorted ascending" at bounding box center [240, 99] width 57 height 14
click at [229, 99] on span "Mortgage Amount sorted ascending" at bounding box center [243, 99] width 39 height 6
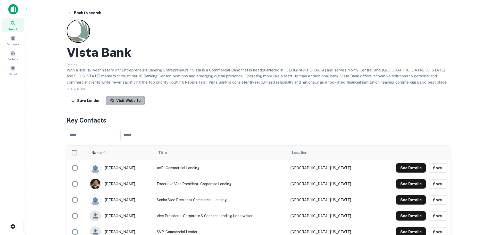
click at [131, 99] on link "Visit Website" at bounding box center [125, 100] width 39 height 9
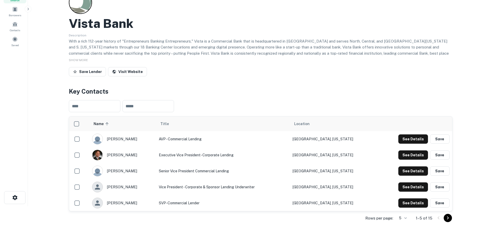
scroll to position [77, 0]
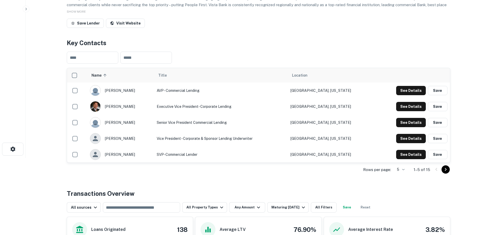
click at [444, 169] on icon "Go to next page" at bounding box center [445, 169] width 6 height 6
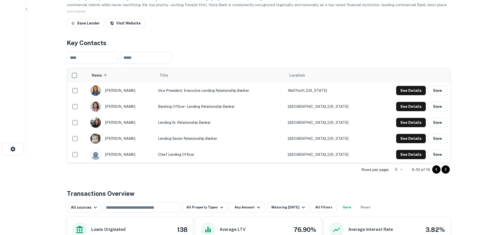
click at [435, 169] on icon "Go to previous page" at bounding box center [436, 169] width 6 height 6
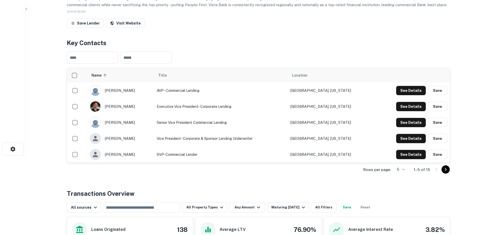
click at [447, 167] on icon "Go to next page" at bounding box center [445, 169] width 6 height 6
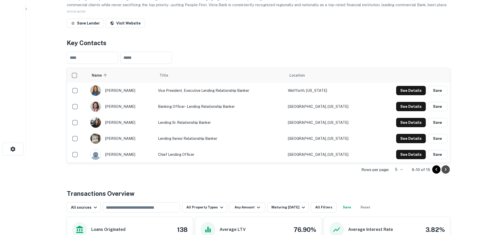
click at [447, 167] on icon "Go to next page" at bounding box center [445, 169] width 6 height 6
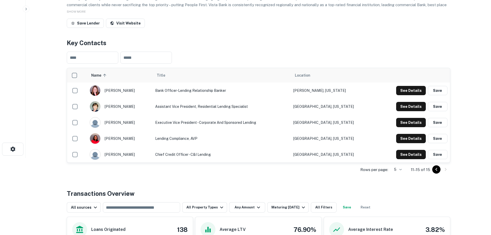
click at [434, 172] on icon "Go to previous page" at bounding box center [436, 169] width 6 height 6
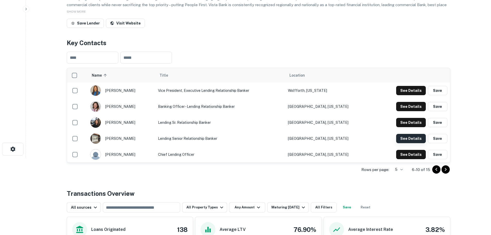
click at [413, 138] on button "See Details" at bounding box center [411, 138] width 30 height 9
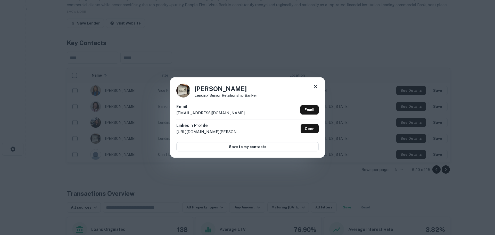
click at [224, 88] on h4 "Kevin Branch" at bounding box center [225, 88] width 63 height 9
copy h4 "Kevin Branch"
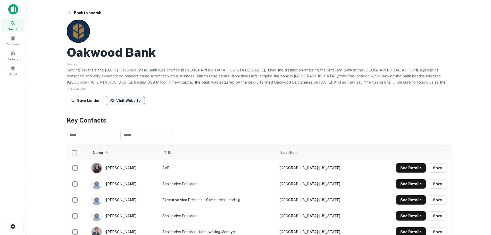
click at [130, 99] on link "Visit Website" at bounding box center [125, 100] width 39 height 9
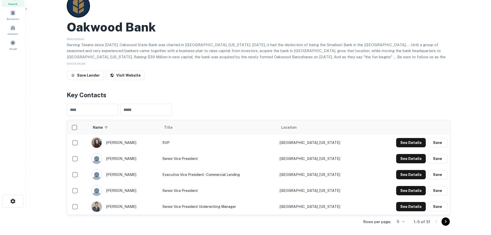
scroll to position [77, 0]
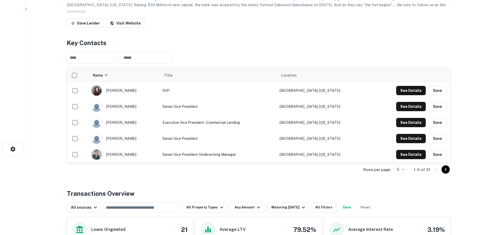
click at [445, 167] on icon "Go to next page" at bounding box center [445, 169] width 6 height 6
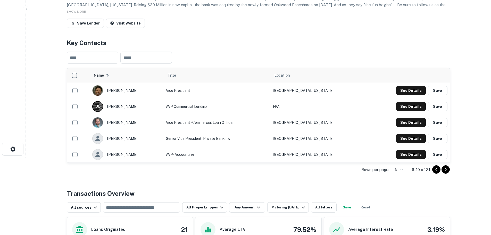
click at [446, 169] on icon "Go to next page" at bounding box center [445, 169] width 2 height 3
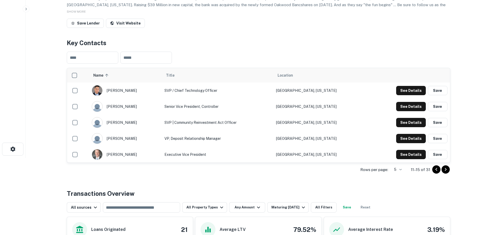
click at [446, 169] on icon "Go to next page" at bounding box center [445, 169] width 2 height 3
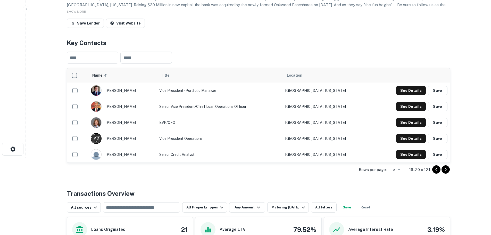
click at [446, 170] on icon "Go to next page" at bounding box center [445, 169] width 6 height 6
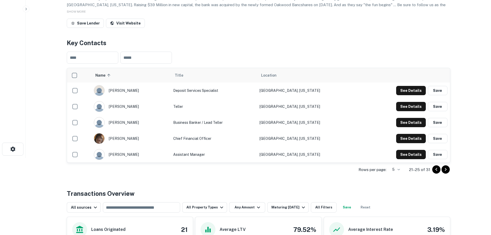
click at [396, 157] on body "Search Borrowers Contacts Saved Back to search Oakwood Bank Description Serving…" at bounding box center [245, 40] width 491 height 235
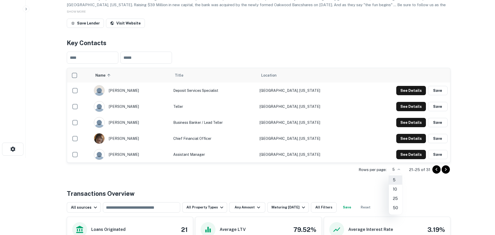
click at [395, 207] on li "50" at bounding box center [394, 207] width 13 height 9
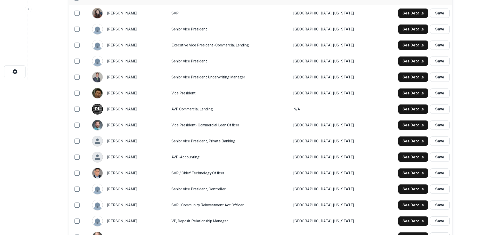
scroll to position [129, 0]
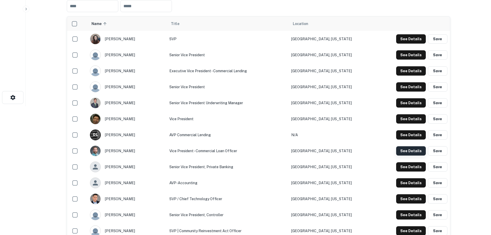
click at [406, 149] on button "See Details" at bounding box center [411, 150] width 30 height 9
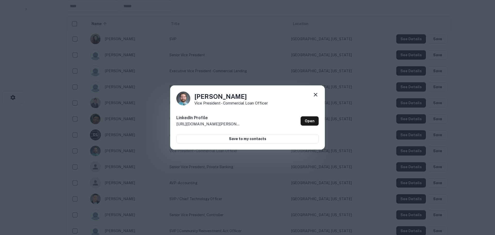
click at [314, 92] on icon at bounding box center [315, 94] width 6 height 6
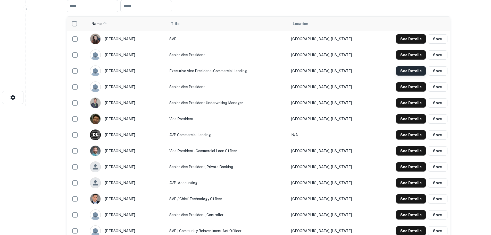
click at [401, 70] on button "See Details" at bounding box center [411, 70] width 30 height 9
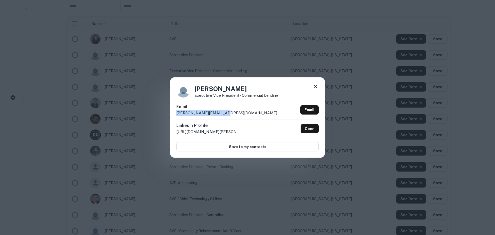
drag, startPoint x: 236, startPoint y: 114, endPoint x: 172, endPoint y: 115, distance: 64.1
click at [172, 115] on div "[PERSON_NAME] Executive Vice President - Commercial Lending Email [PERSON_NAME]…" at bounding box center [247, 117] width 155 height 80
copy p "[PERSON_NAME][EMAIL_ADDRESS][DOMAIN_NAME]"
